Goal: Navigation & Orientation: Find specific page/section

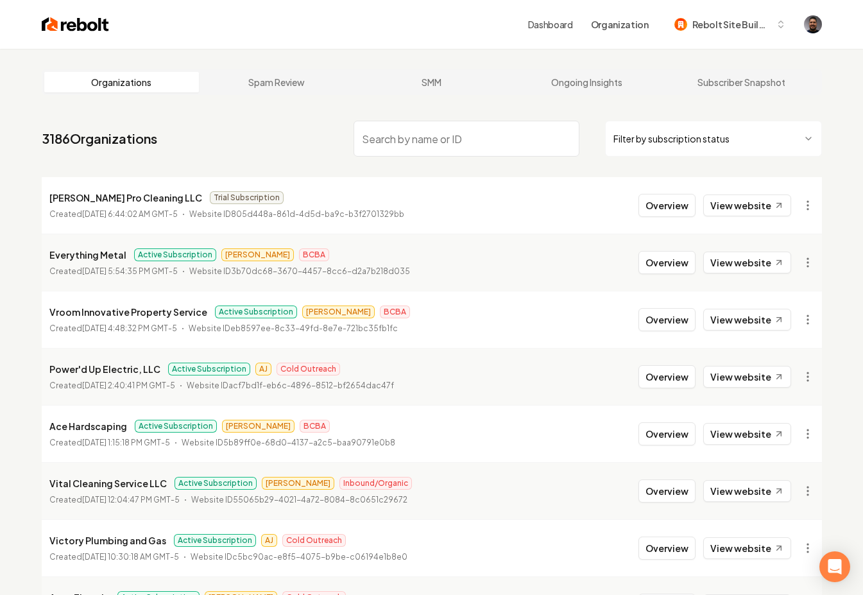
click at [409, 155] on input "search" at bounding box center [466, 139] width 226 height 36
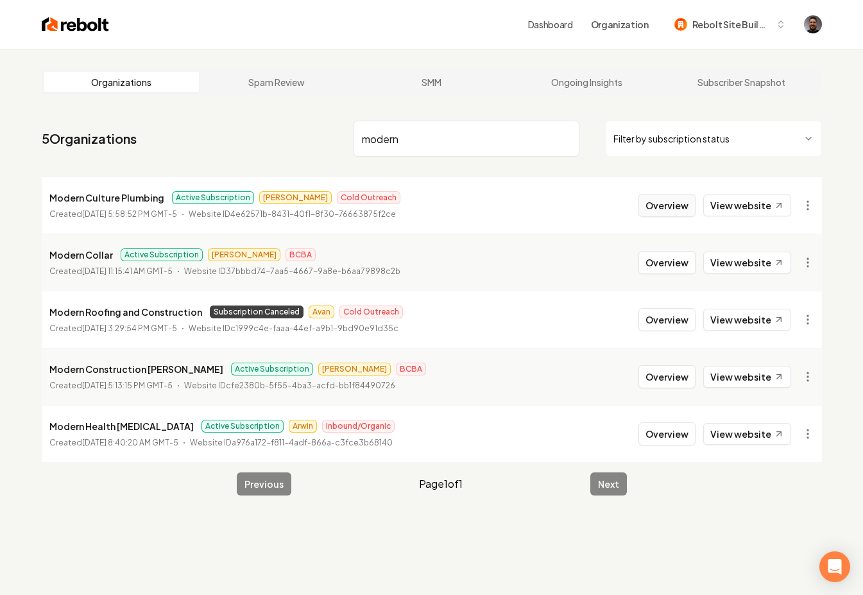
type input "modern"
click at [672, 203] on button "Overview" at bounding box center [666, 205] width 57 height 23
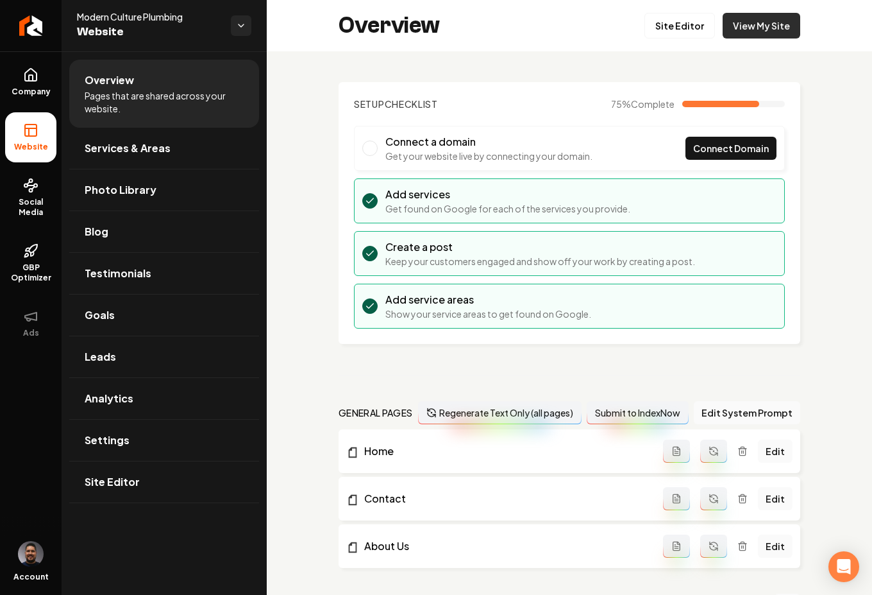
click at [758, 27] on link "View My Site" at bounding box center [762, 26] width 78 height 26
